Goal: Task Accomplishment & Management: Manage account settings

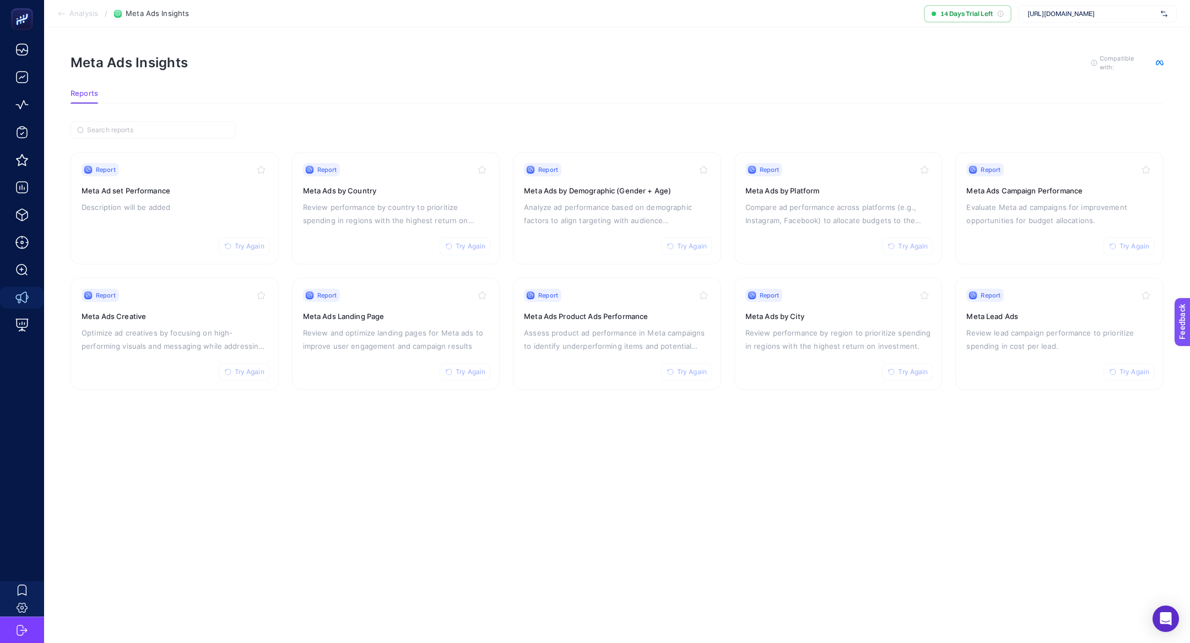
click at [1074, 9] on span "[URL][DOMAIN_NAME]" at bounding box center [1091, 13] width 129 height 9
type input "reis"
click at [1082, 33] on div "Reis Kuyumculuk" at bounding box center [1098, 37] width 158 height 18
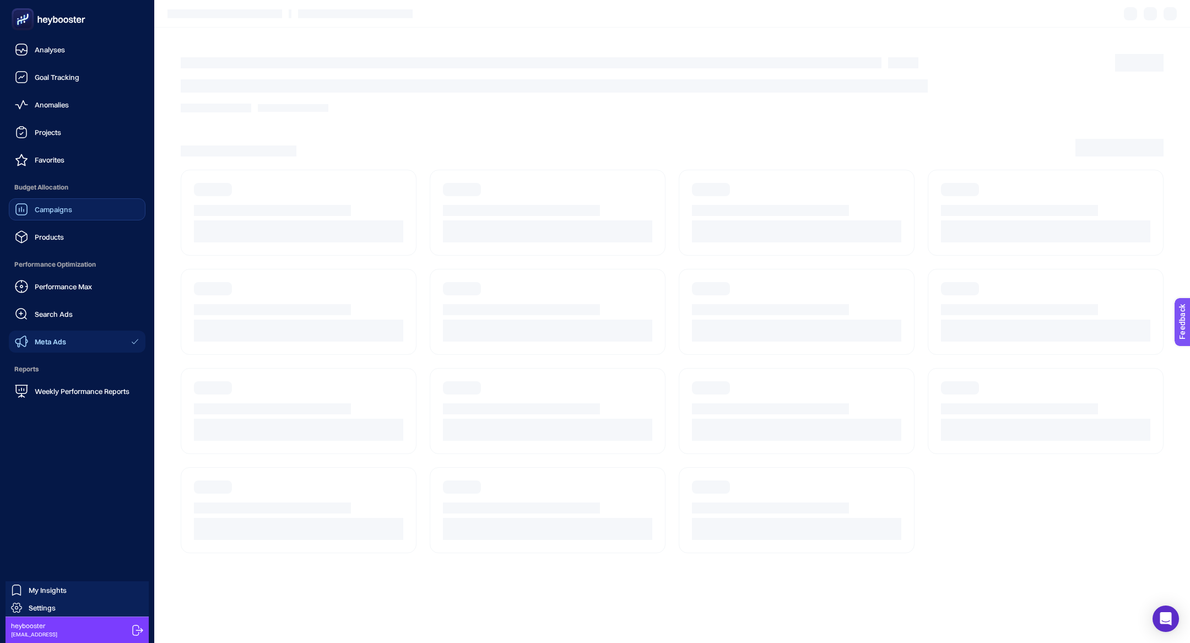
click at [80, 210] on link "Campaigns" at bounding box center [77, 209] width 137 height 22
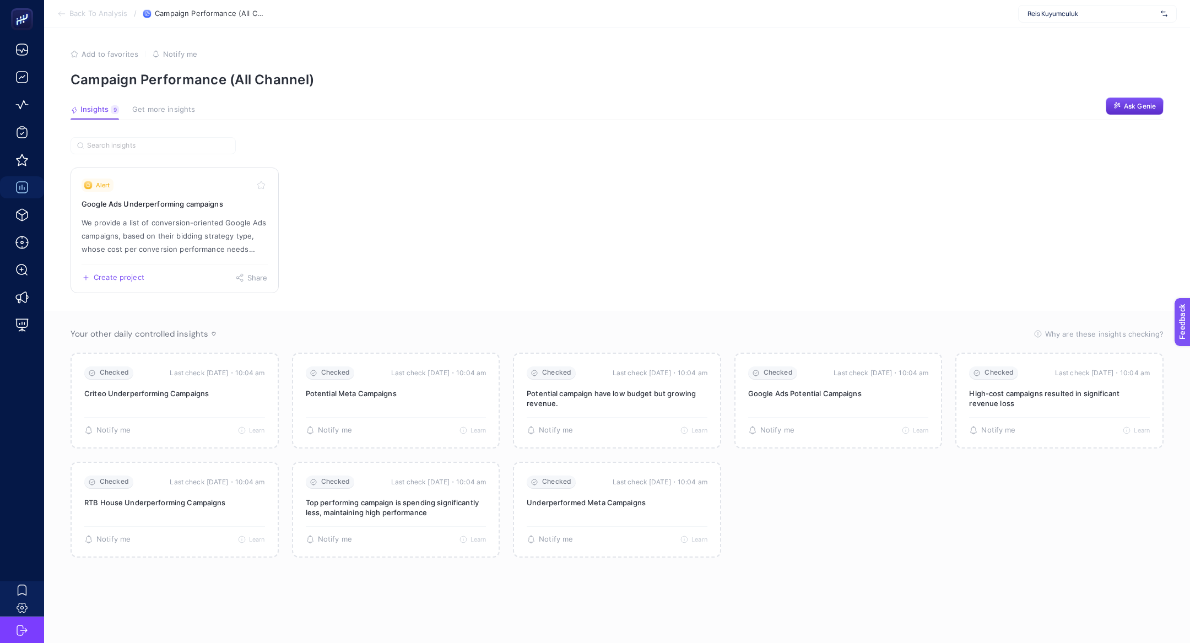
click at [176, 224] on p "We provide a list of conversion-oriented Google Ads campaigns, based on their b…" at bounding box center [175, 236] width 186 height 40
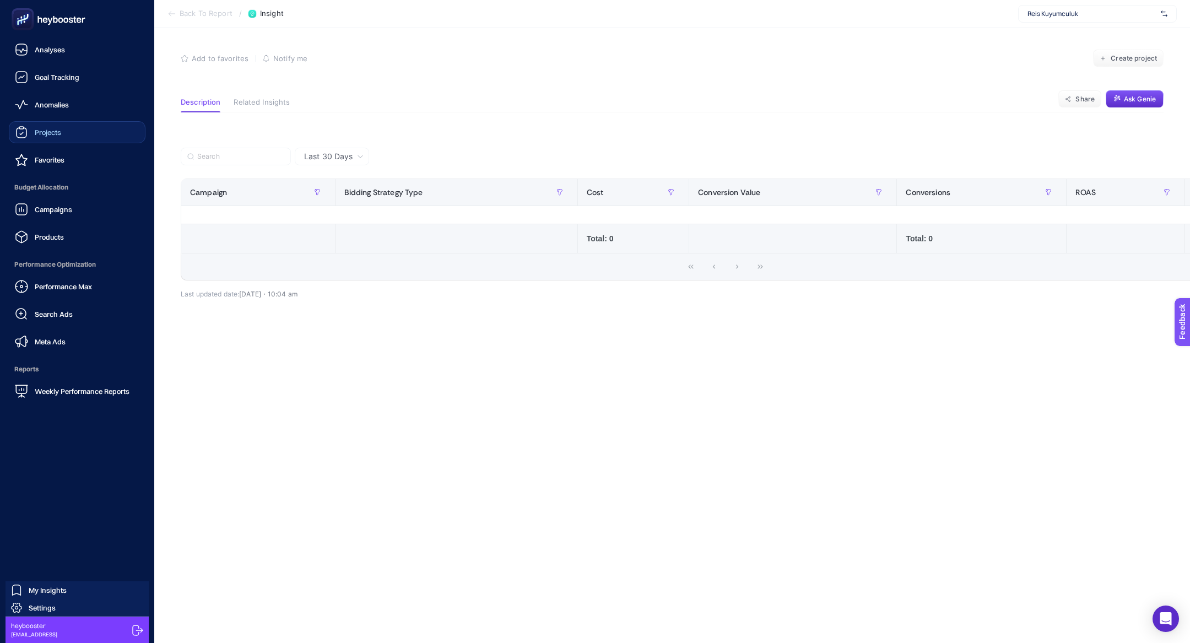
click at [51, 127] on div "Projects" at bounding box center [38, 132] width 46 height 13
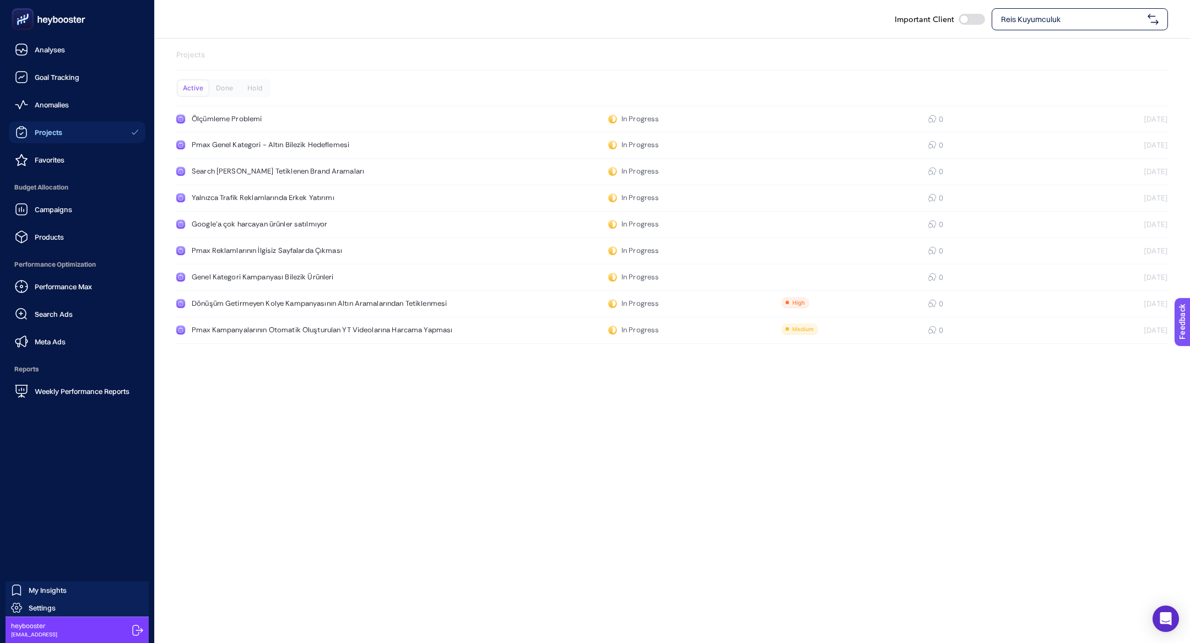
click at [72, 197] on span "Budget Allocation" at bounding box center [77, 187] width 137 height 22
click at [80, 216] on link "Campaigns" at bounding box center [77, 209] width 137 height 22
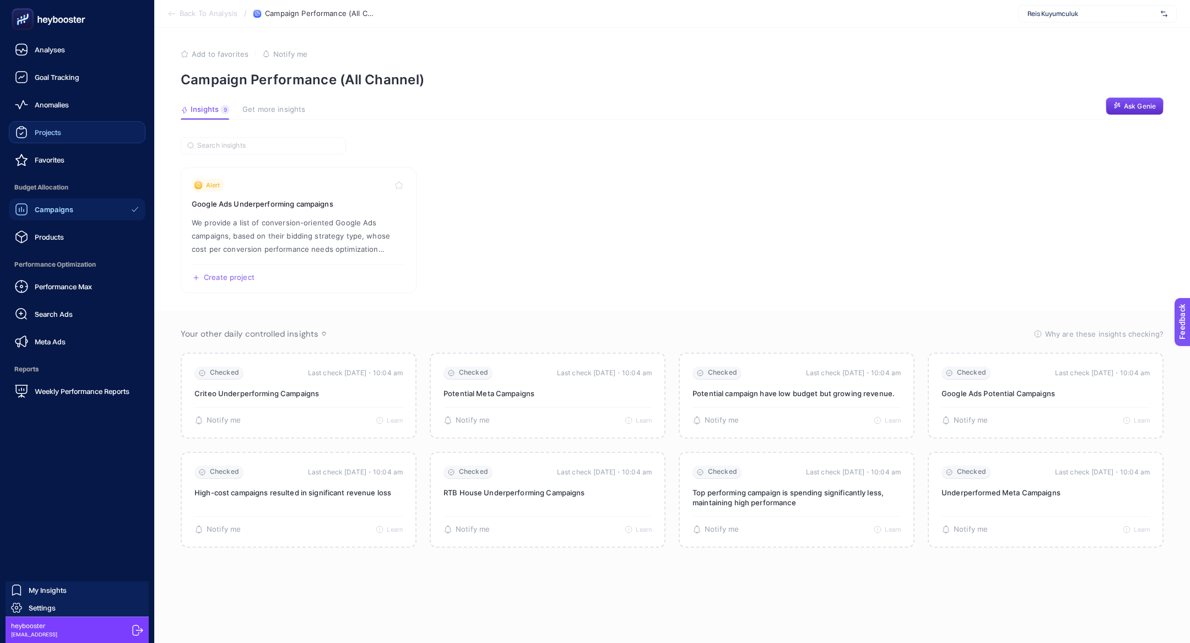
click at [46, 129] on span "Projects" at bounding box center [48, 132] width 26 height 9
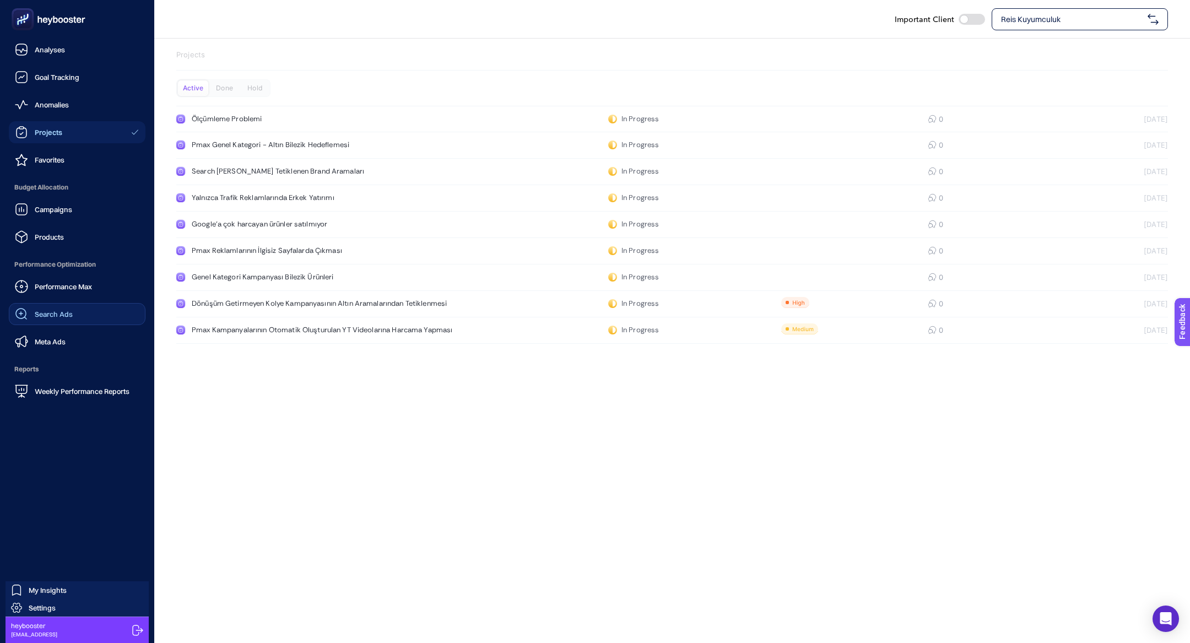
click at [56, 315] on span "Search Ads" at bounding box center [54, 314] width 38 height 9
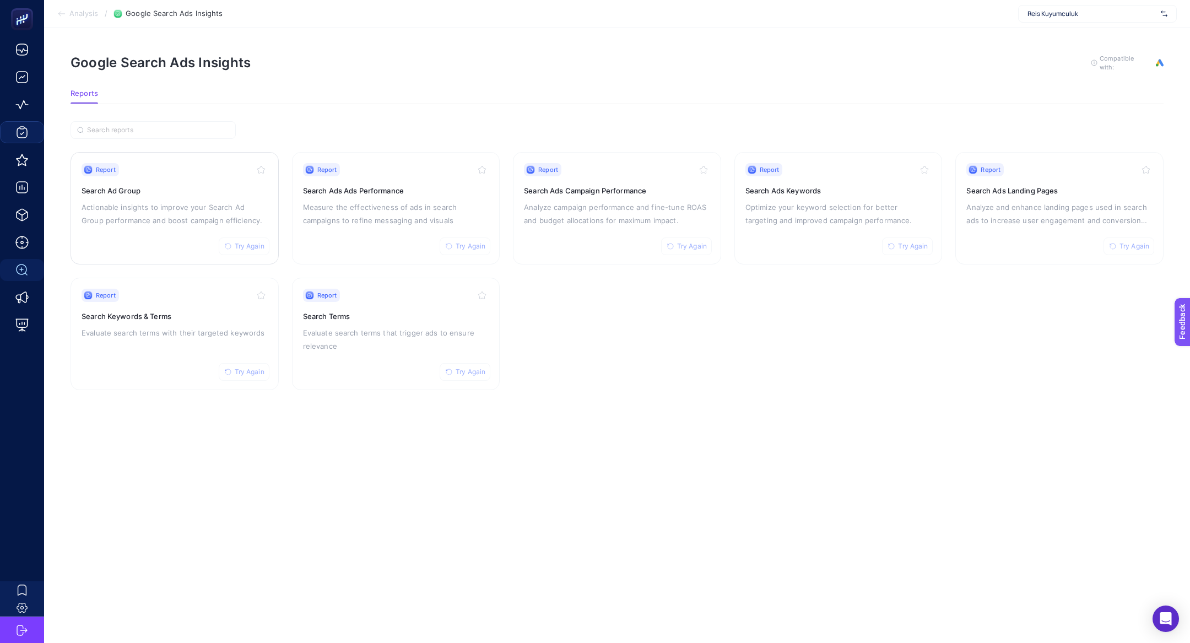
click at [185, 202] on p "Actionable insights to improve your Search Ad Group performance and boost campa…" at bounding box center [175, 214] width 186 height 26
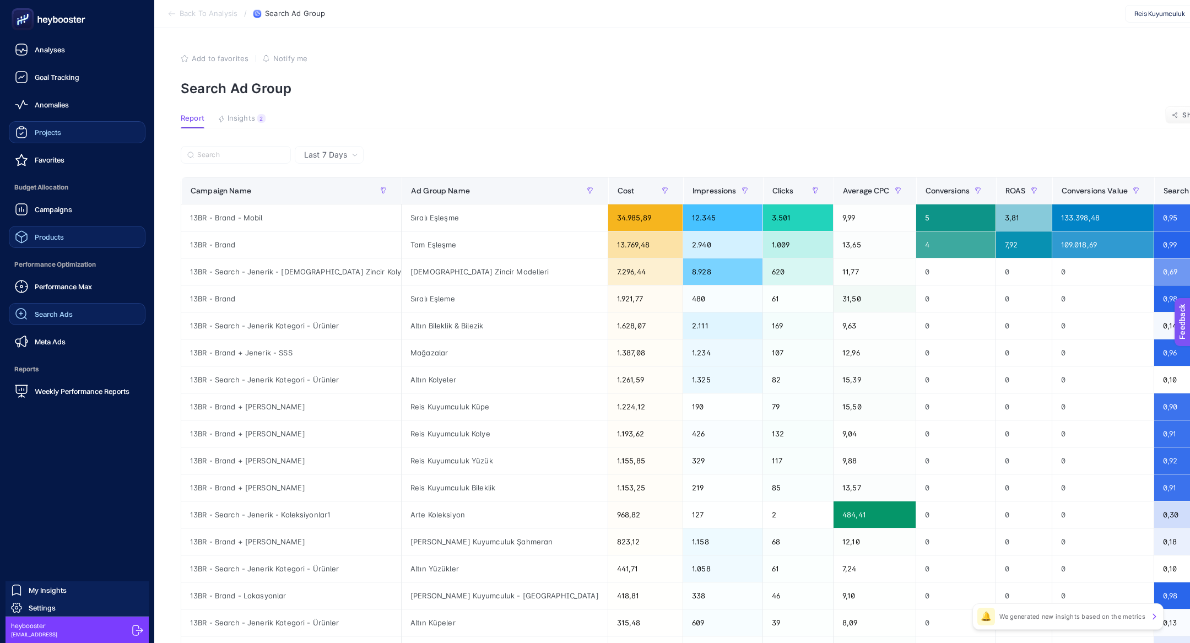
click at [50, 243] on div "Products" at bounding box center [39, 236] width 49 height 13
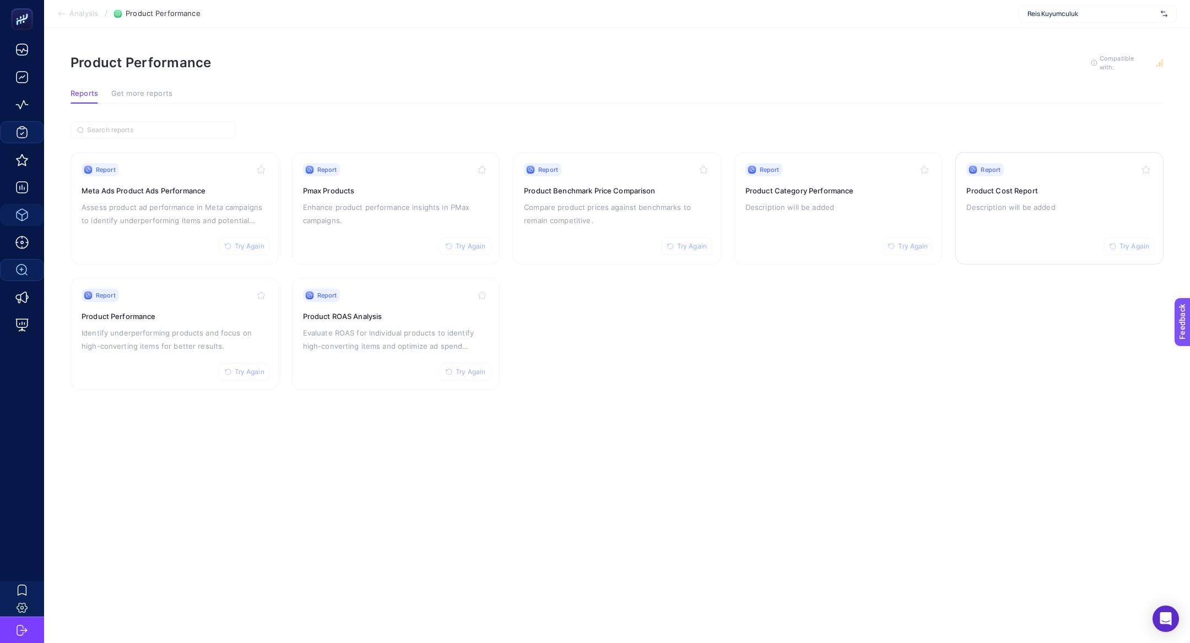
click at [1091, 220] on div "Report Try Again Product Cost Report Description will be added" at bounding box center [1059, 208] width 186 height 90
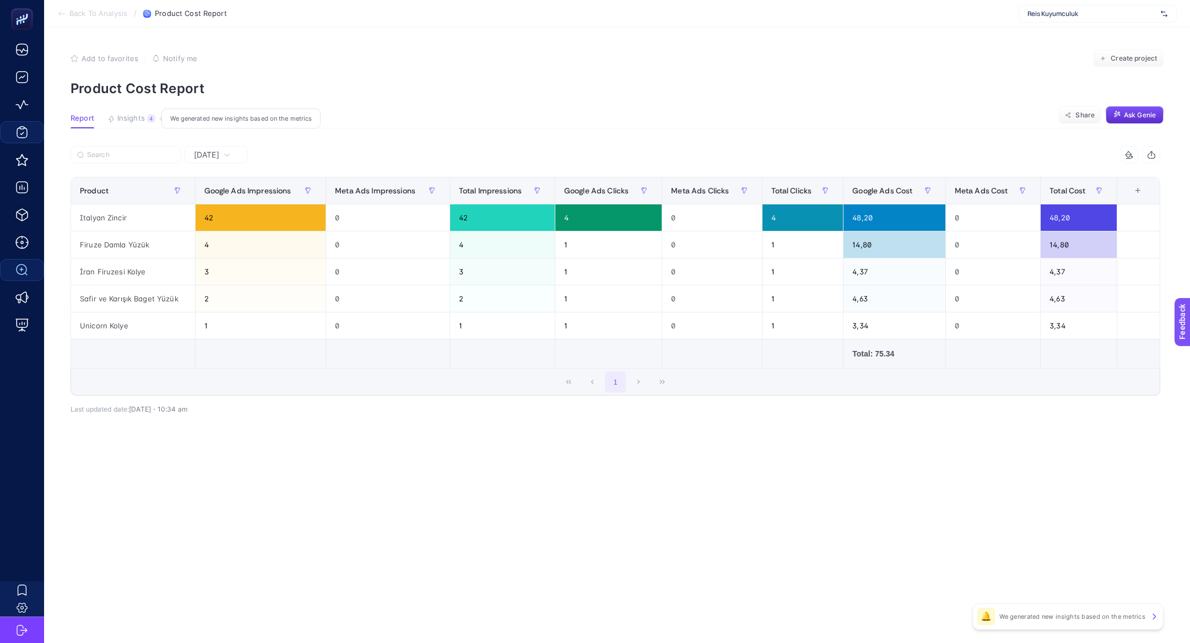
click at [127, 113] on article "Add to favorites false Notify me Create project Product Cost Report Report Insi…" at bounding box center [617, 335] width 1146 height 615
click at [133, 123] on button "Insights 4 We generated new insights based on the metrics" at bounding box center [131, 121] width 48 height 14
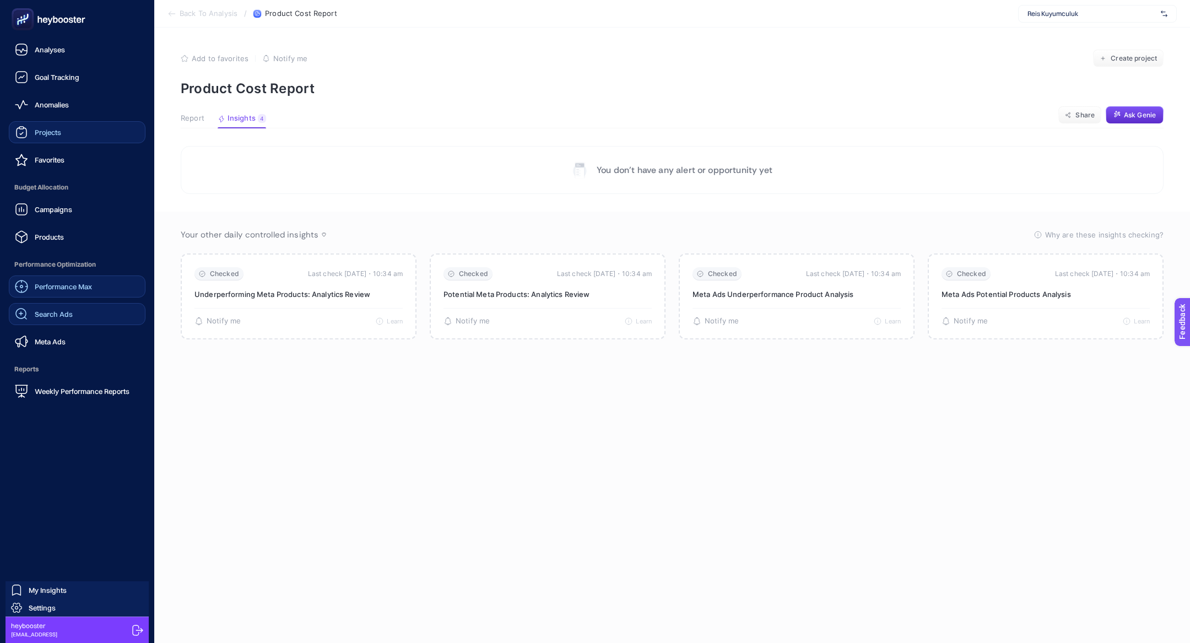
click at [79, 280] on div "Performance Max" at bounding box center [53, 286] width 77 height 13
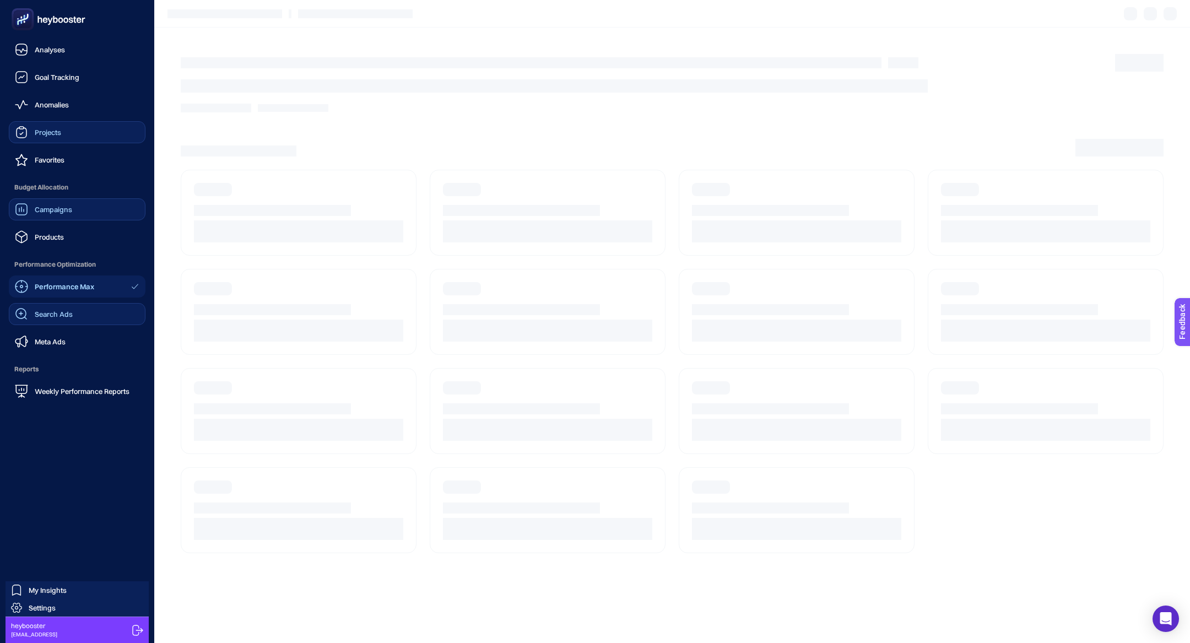
click at [59, 214] on div "Campaigns" at bounding box center [43, 209] width 57 height 13
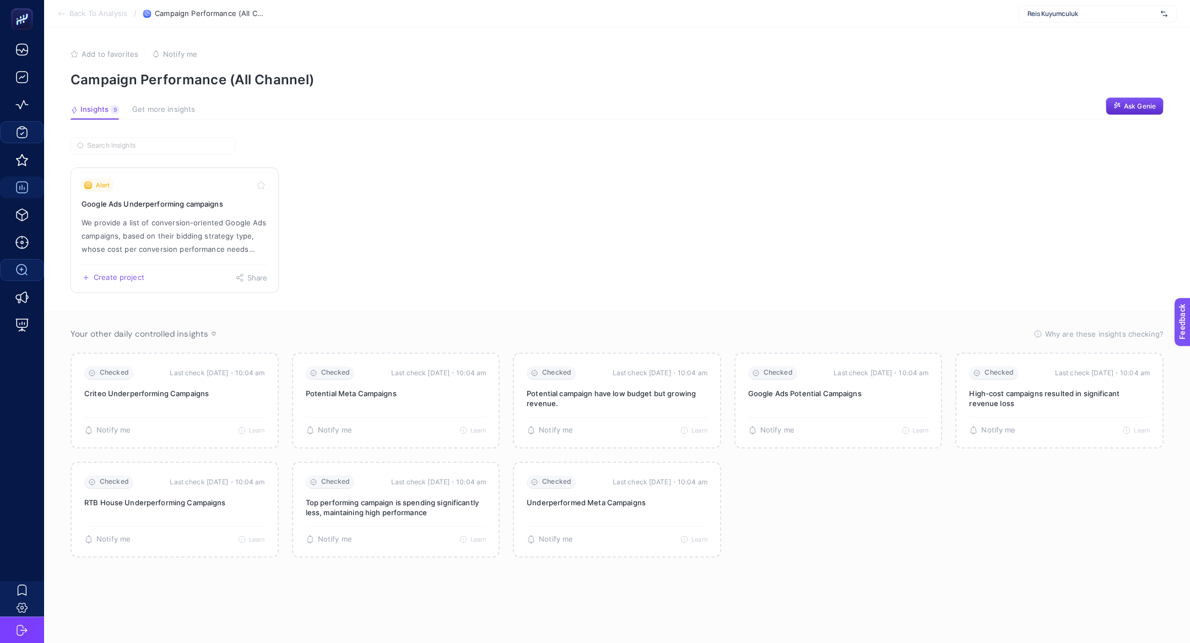
click at [120, 234] on p "We provide a list of conversion-oriented Google Ads campaigns, based on their b…" at bounding box center [175, 236] width 186 height 40
click at [101, 13] on span "Back To Analysis" at bounding box center [98, 13] width 58 height 9
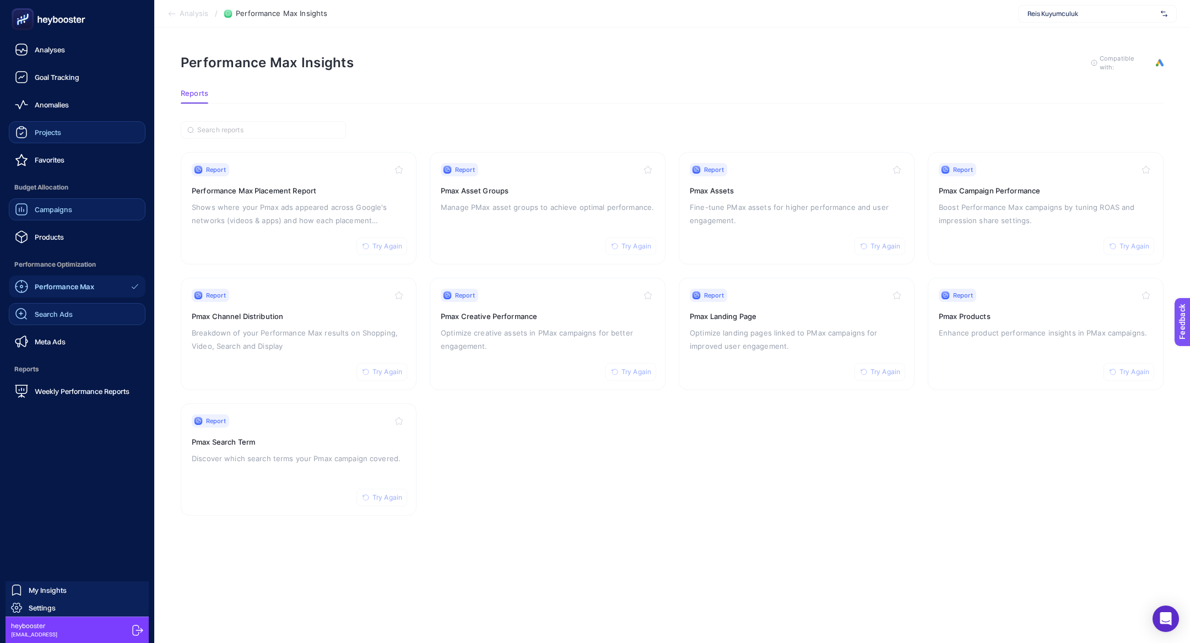
click at [42, 211] on span "Campaigns" at bounding box center [53, 209] width 37 height 9
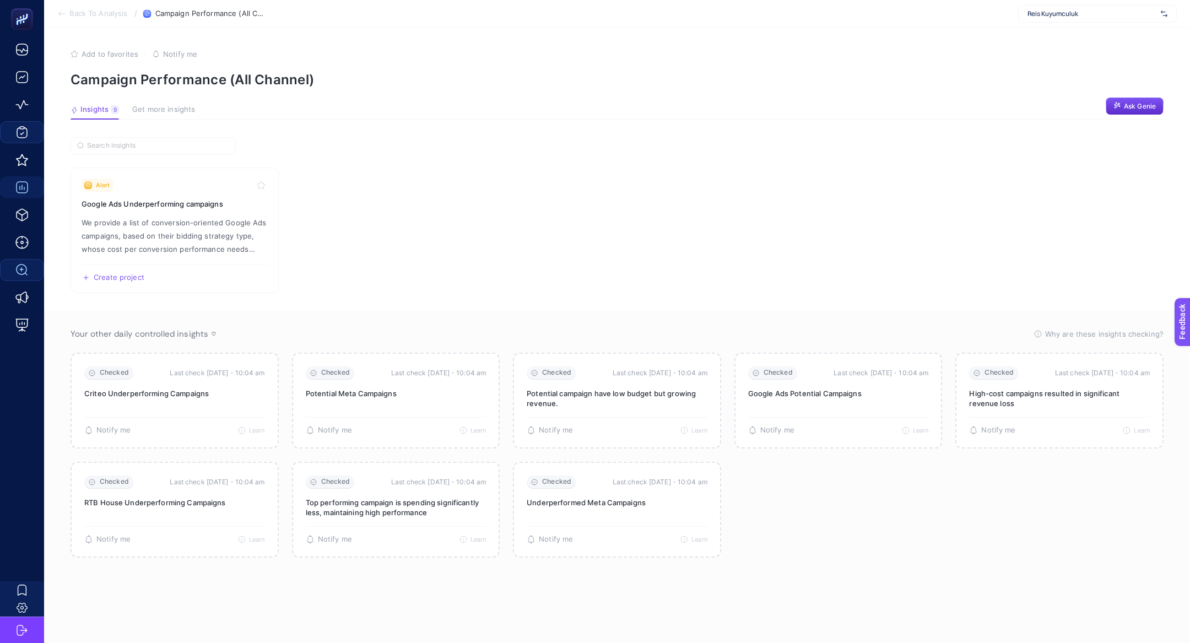
click at [99, 12] on span "Back To Analysis" at bounding box center [98, 13] width 58 height 9
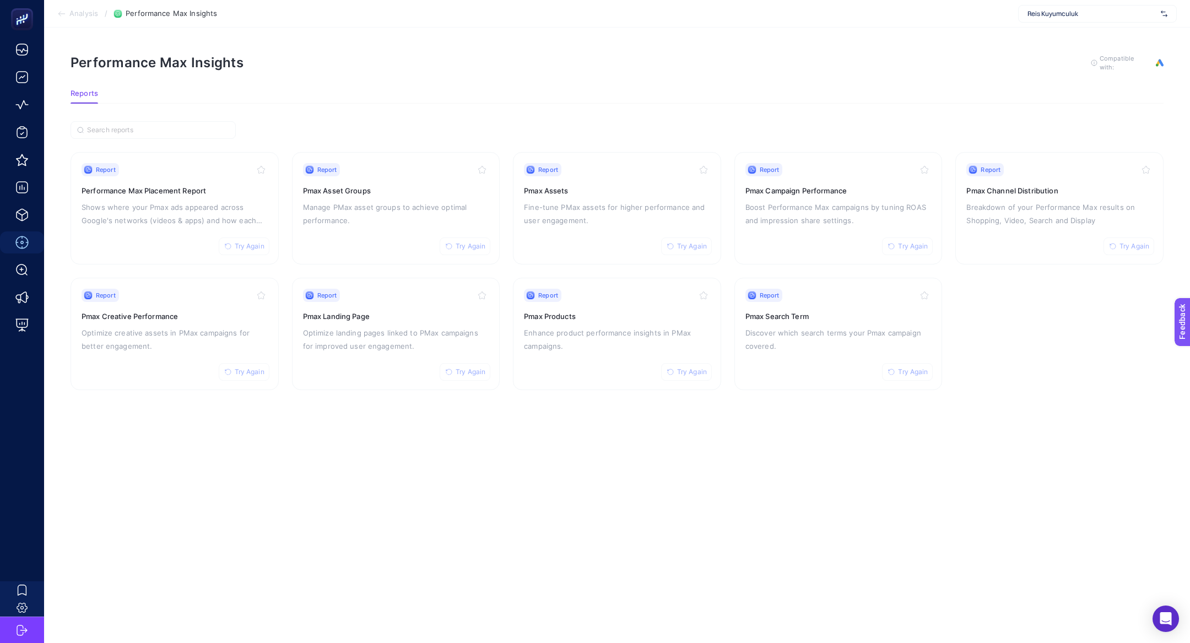
click at [1076, 13] on span "Reis Kuyumculuk" at bounding box center [1091, 13] width 129 height 9
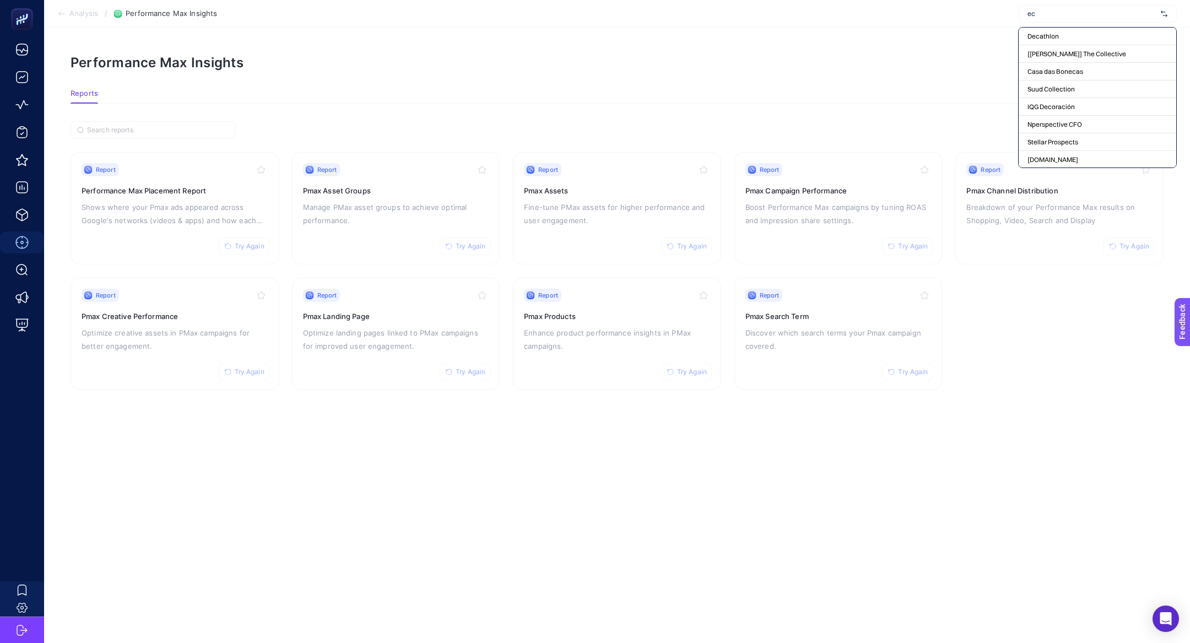
type input "e"
type input "g"
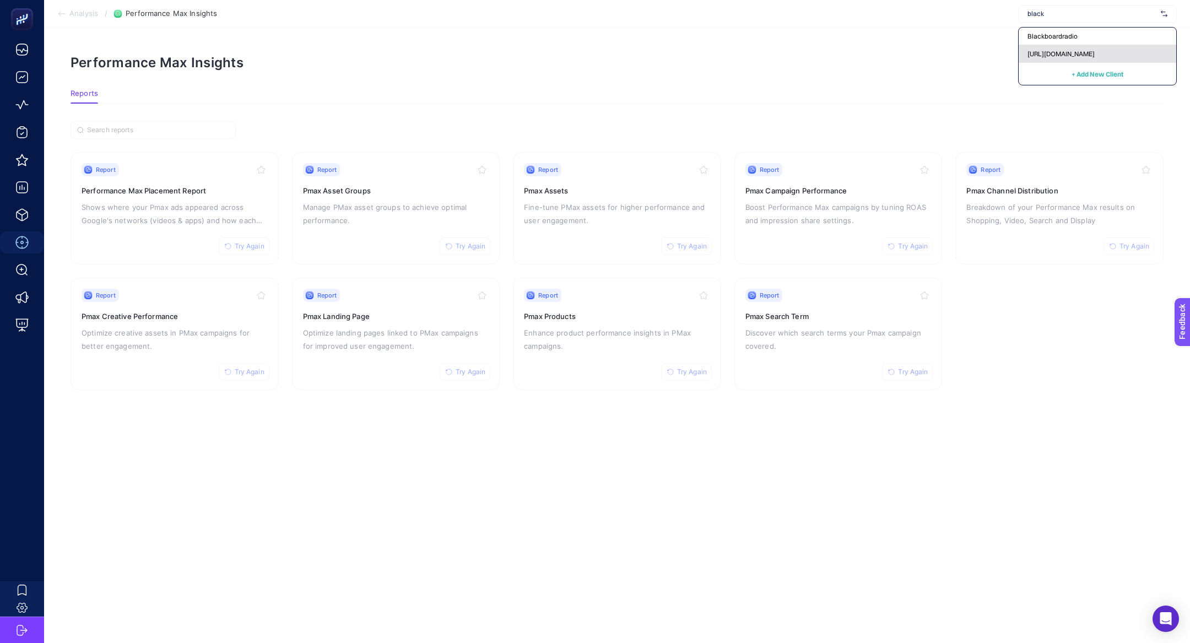
type input "black"
click at [1095, 56] on span "[URL][DOMAIN_NAME]" at bounding box center [1060, 54] width 67 height 9
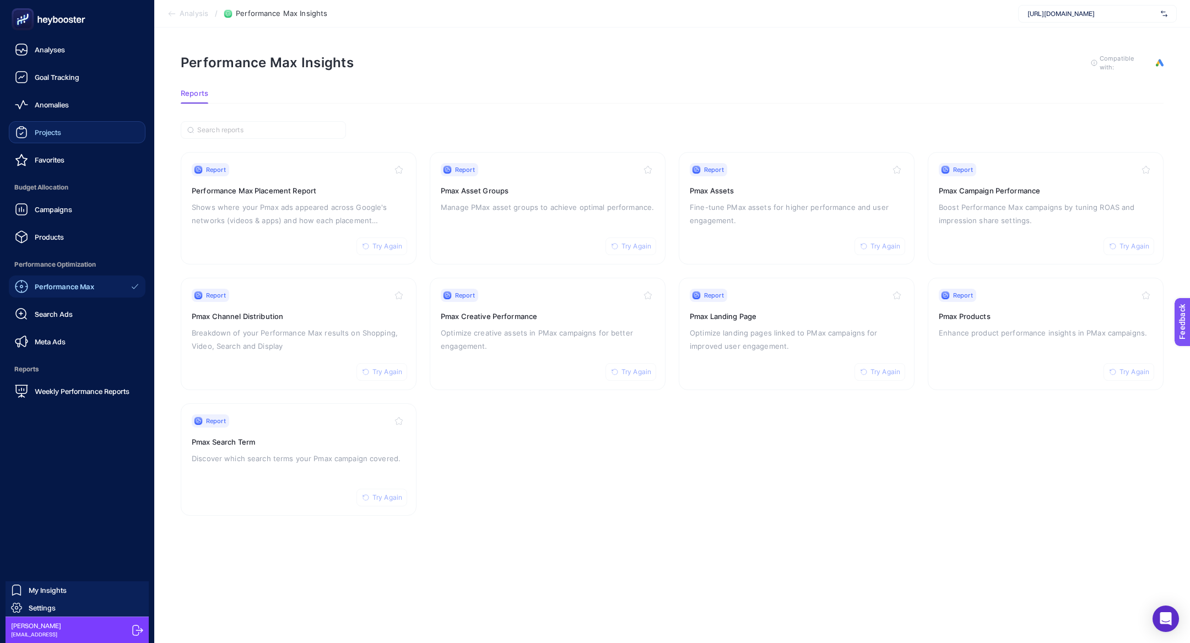
click at [60, 133] on span "Projects" at bounding box center [48, 132] width 26 height 9
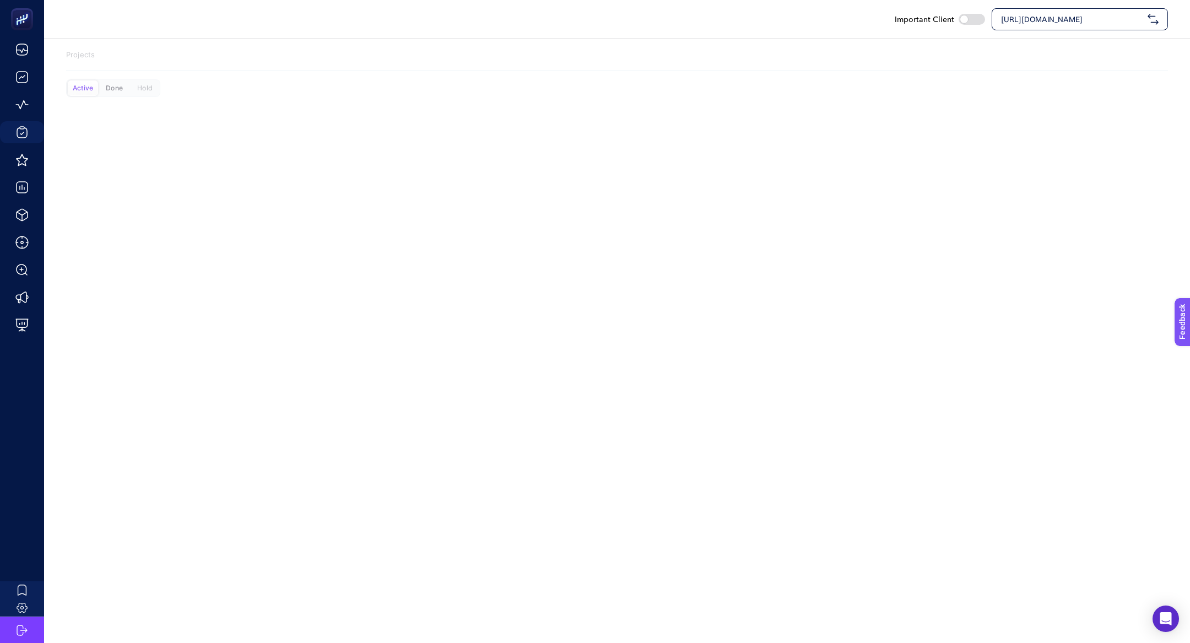
click at [104, 95] on div "Done" at bounding box center [114, 87] width 30 height 15
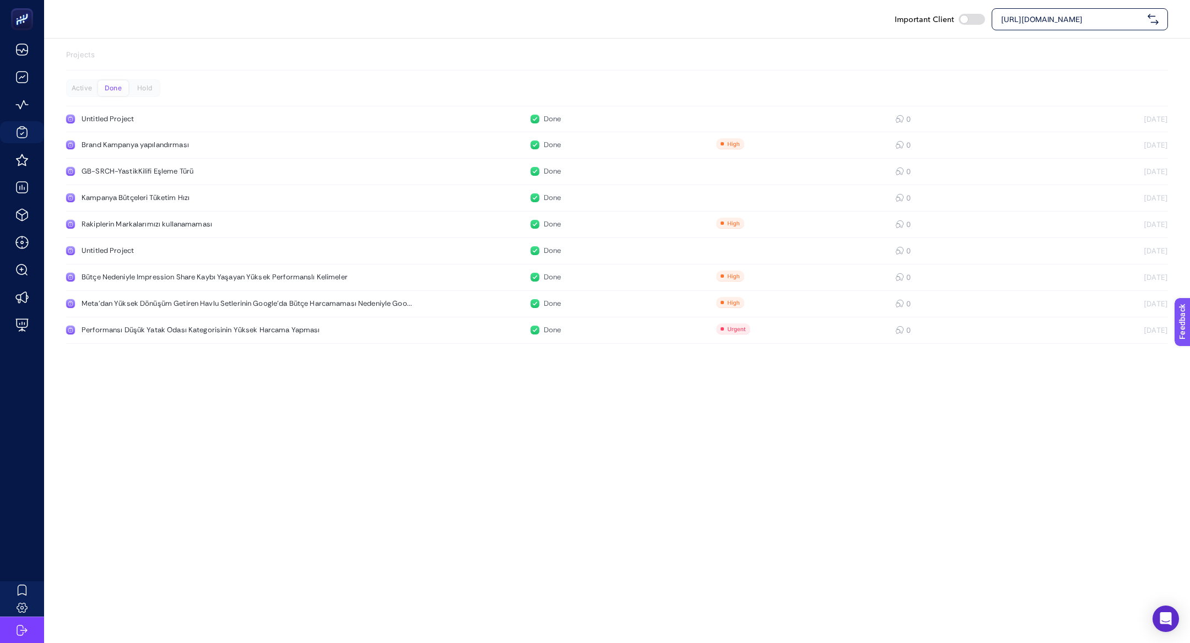
click at [145, 100] on div "Active Done Hold Untitled Project Done 0 16.08.2025 Brand Kampanya yapılandırma…" at bounding box center [617, 211] width 1102 height 264
click at [145, 86] on div "Hold" at bounding box center [144, 87] width 30 height 15
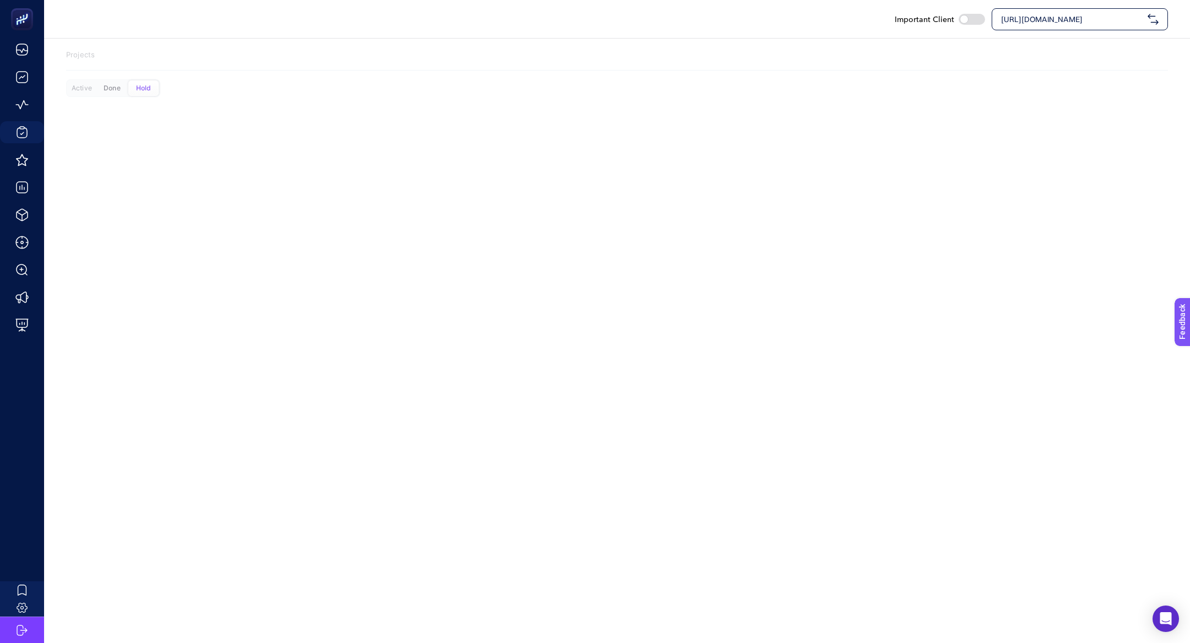
click at [113, 86] on div "Done" at bounding box center [112, 87] width 30 height 15
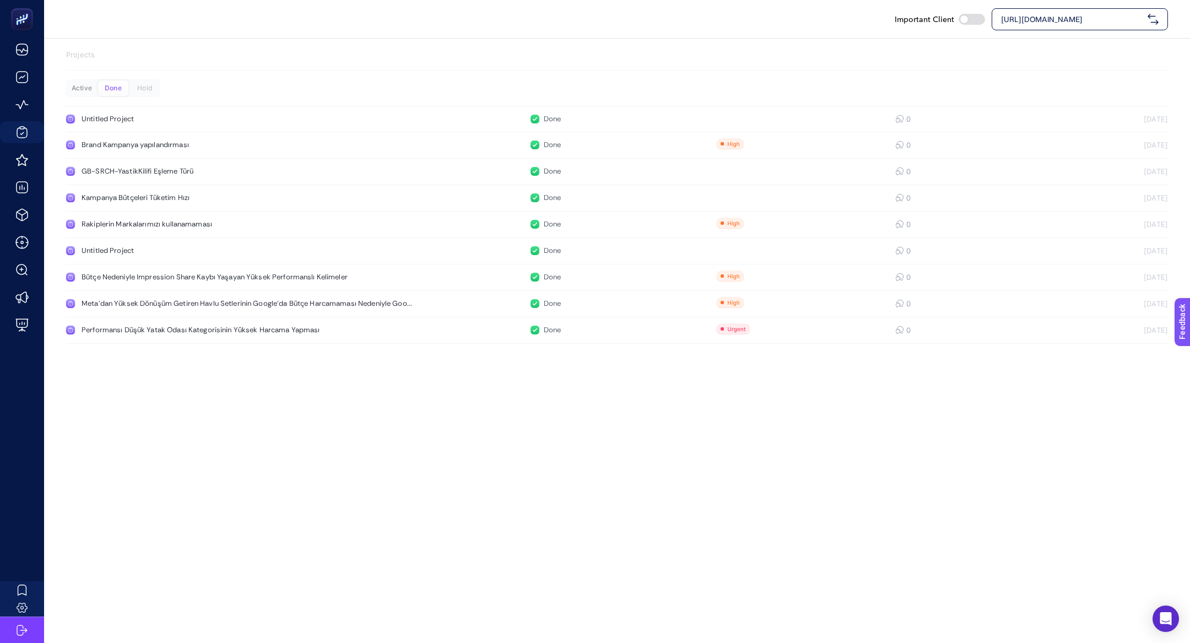
click at [73, 85] on div "Active" at bounding box center [82, 87] width 30 height 15
